Goal: Use online tool/utility: Use online tool/utility

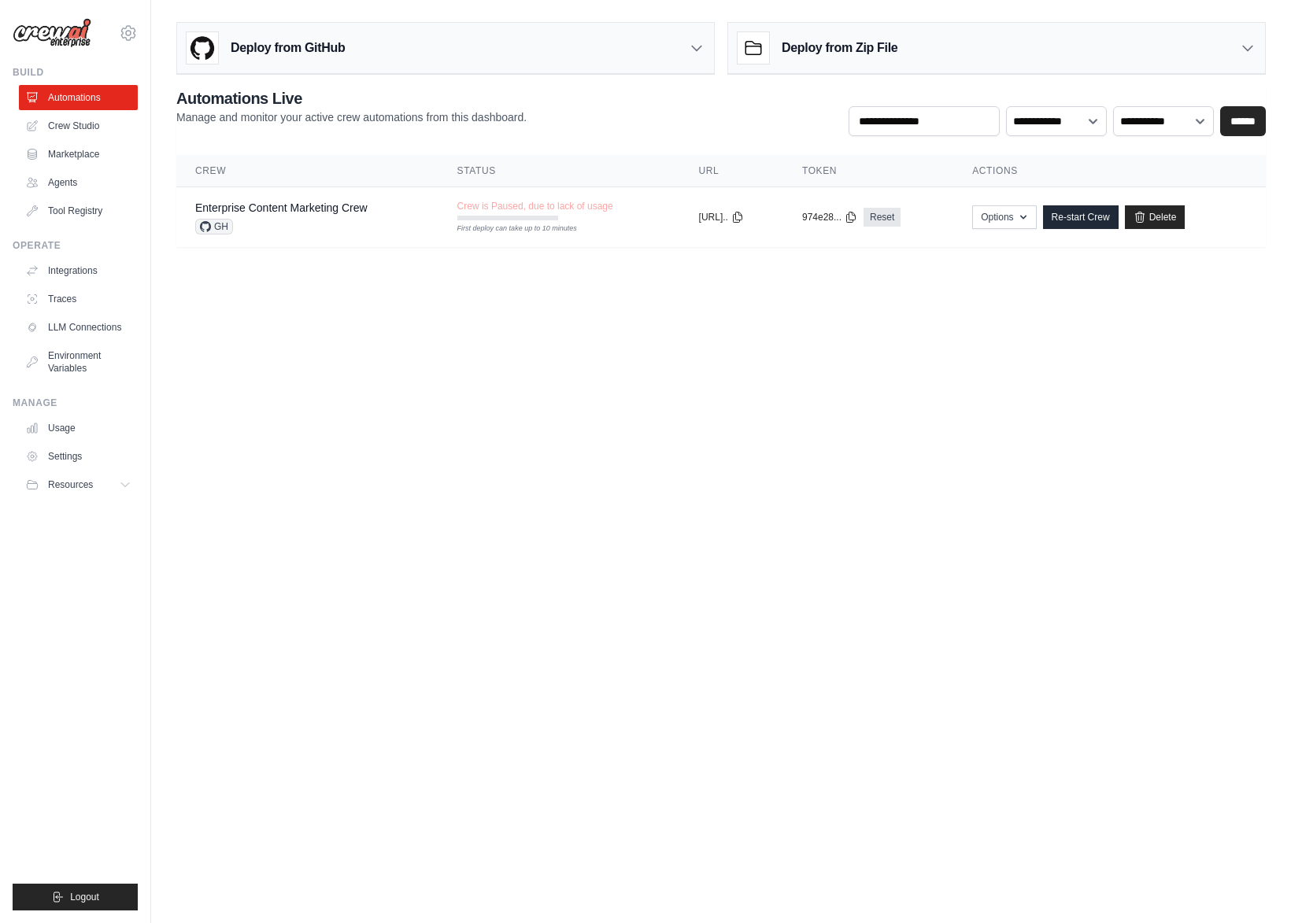
click at [668, 326] on body "[PERSON_NAME][EMAIL_ADDRESS] Settings Build Automations Crew Studio" at bounding box center [645, 461] width 1291 height 923
click at [80, 99] on link "Automations" at bounding box center [79, 97] width 119 height 25
click at [777, 324] on body "[PERSON_NAME][EMAIL_ADDRESS] Settings Build Automations Crew Studio" at bounding box center [645, 461] width 1291 height 923
click at [87, 128] on link "Crew Studio" at bounding box center [79, 125] width 119 height 25
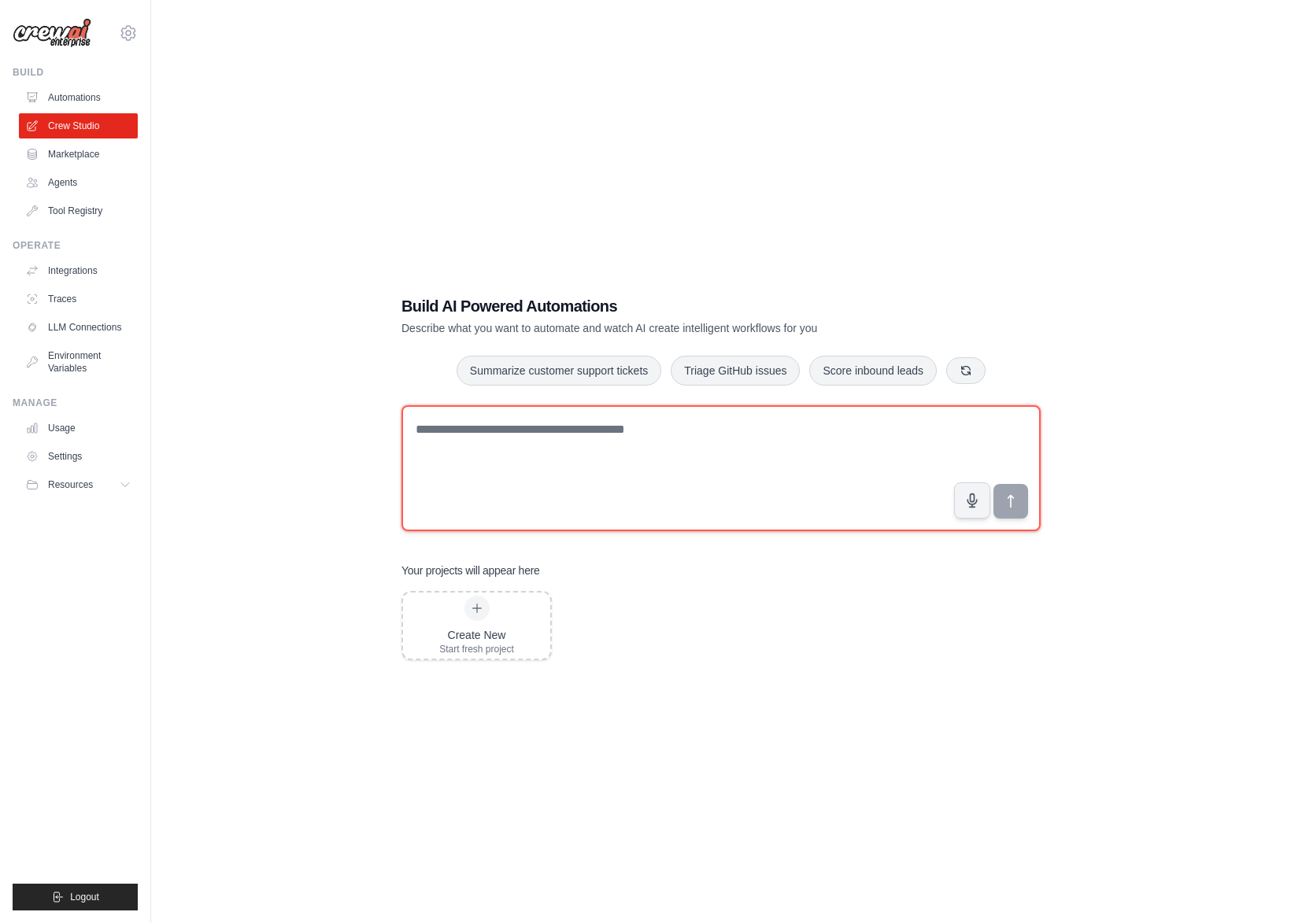
click at [575, 438] on textarea at bounding box center [720, 468] width 639 height 126
